Goal: Use online tool/utility

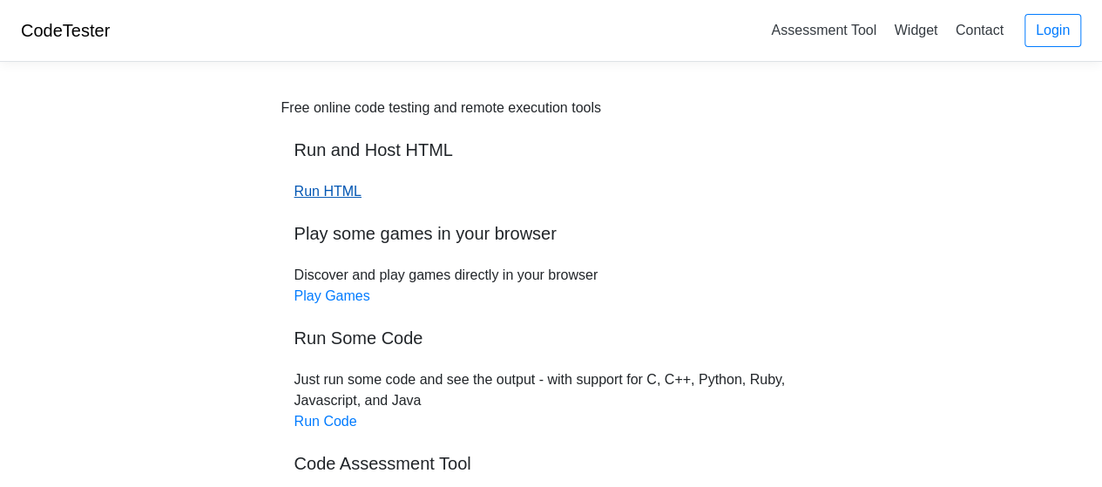
click at [328, 194] on link "Run HTML" at bounding box center [327, 191] width 67 height 15
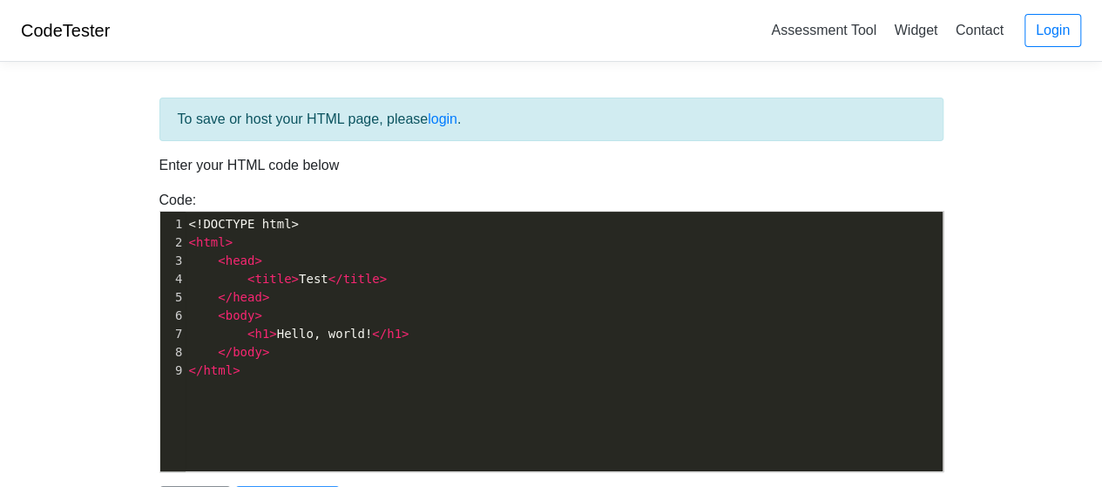
click at [303, 228] on pre "<!DOCTYPE html>" at bounding box center [571, 224] width 771 height 18
type textarea "<!DOCTYPE html> <html> <head> <title>Test</title> </head> <body> <h1>Hello, wor…"
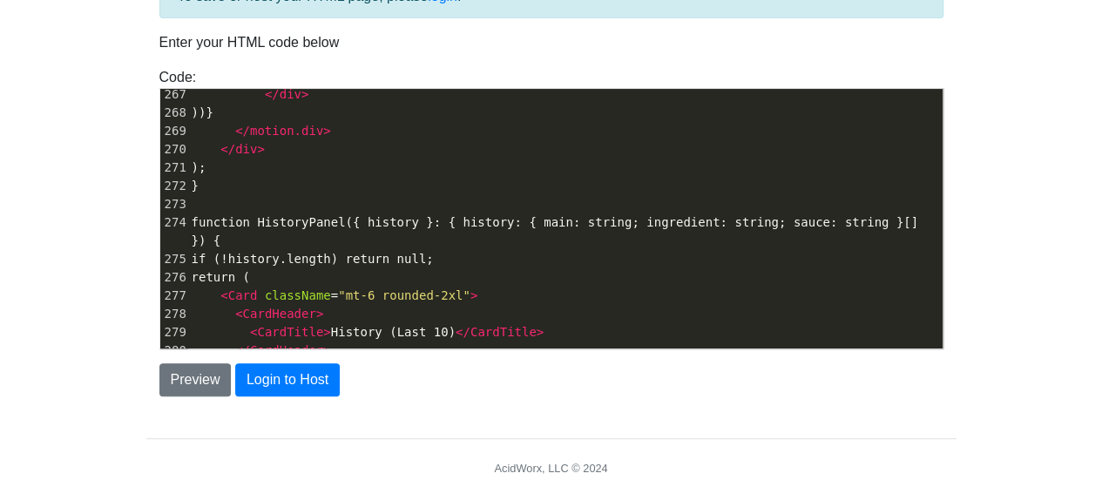
scroll to position [179, 0]
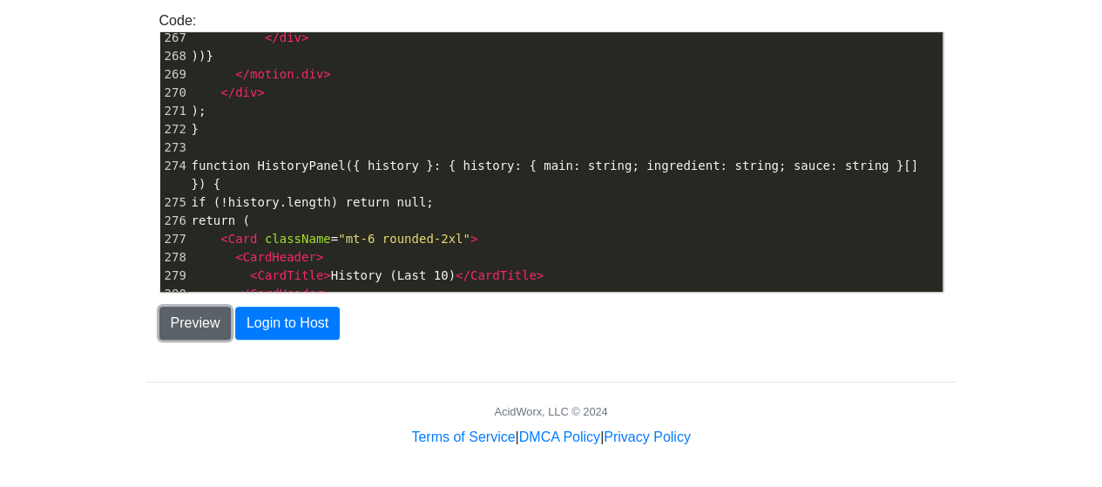
click at [204, 327] on button "Preview" at bounding box center [195, 323] width 72 height 33
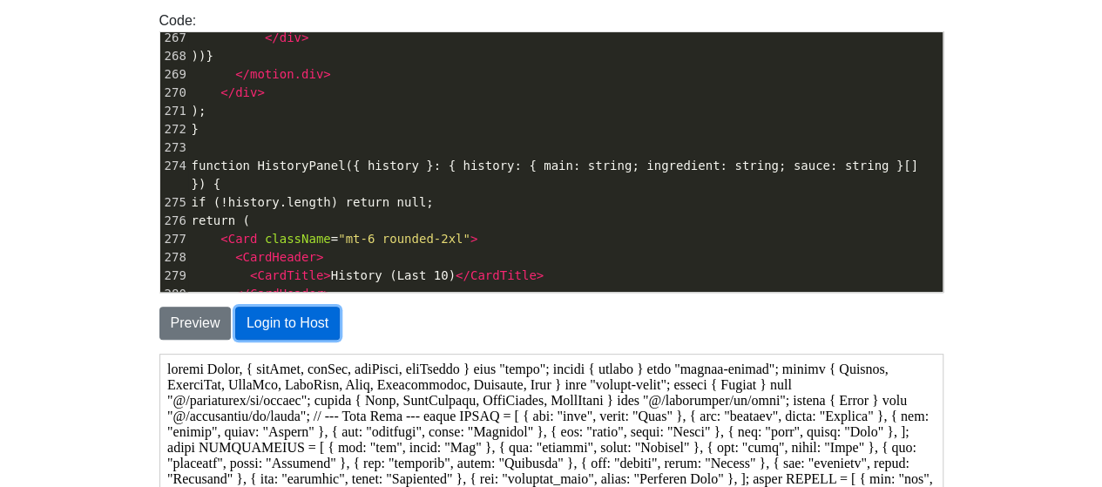
click at [286, 324] on button "Login to Host" at bounding box center [287, 323] width 105 height 33
